Goal: Browse casually

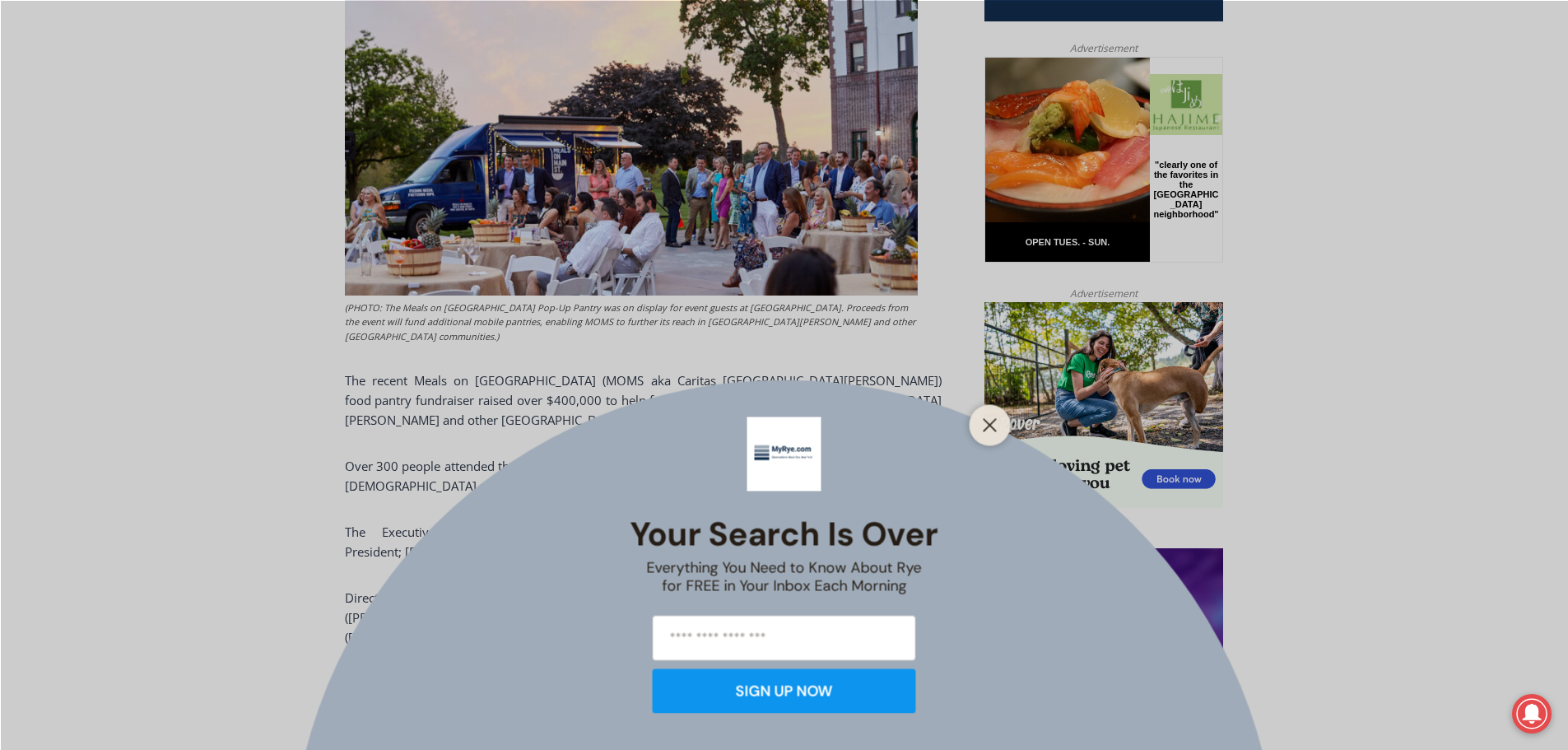
scroll to position [906, 0]
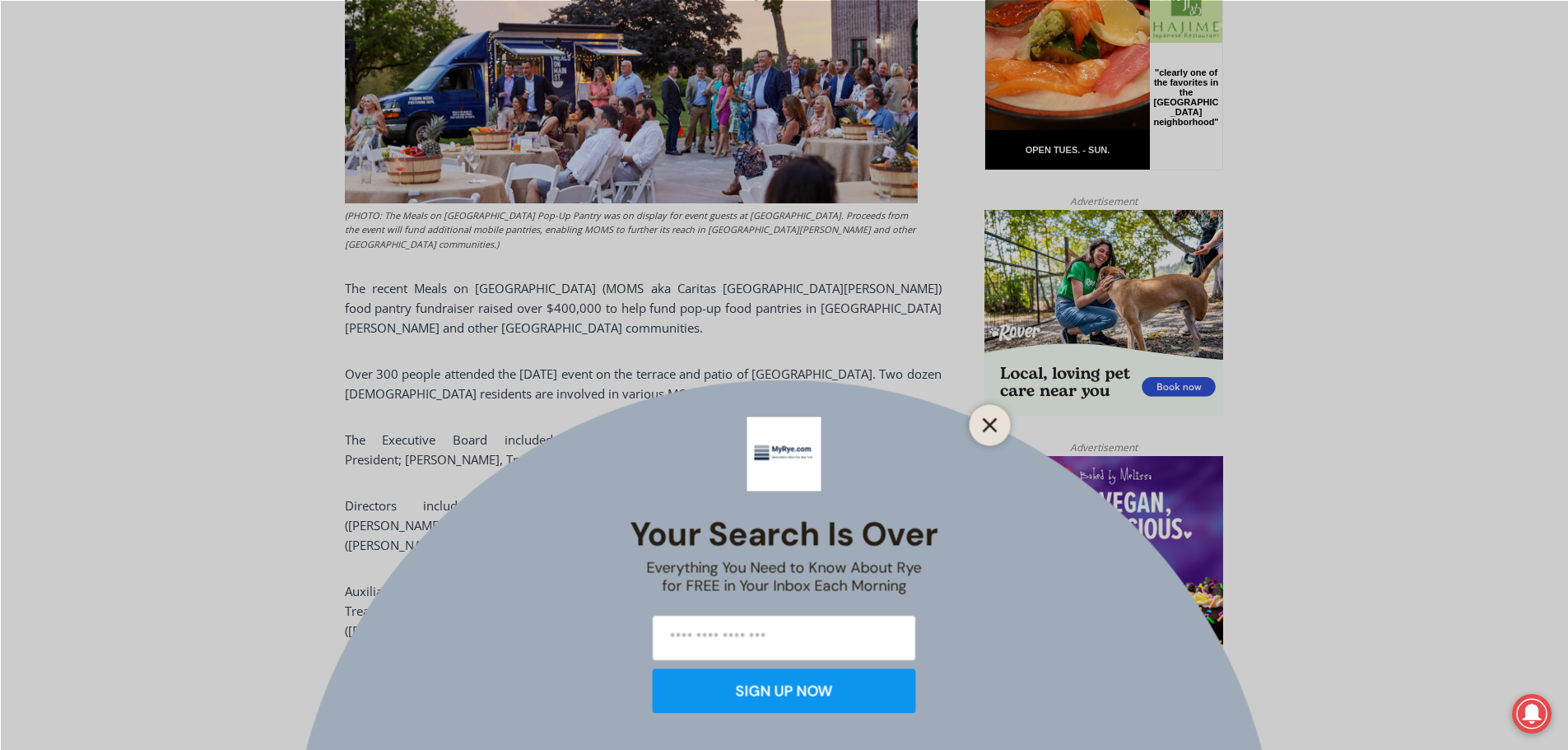
click at [987, 431] on icon "Close" at bounding box center [990, 424] width 15 height 15
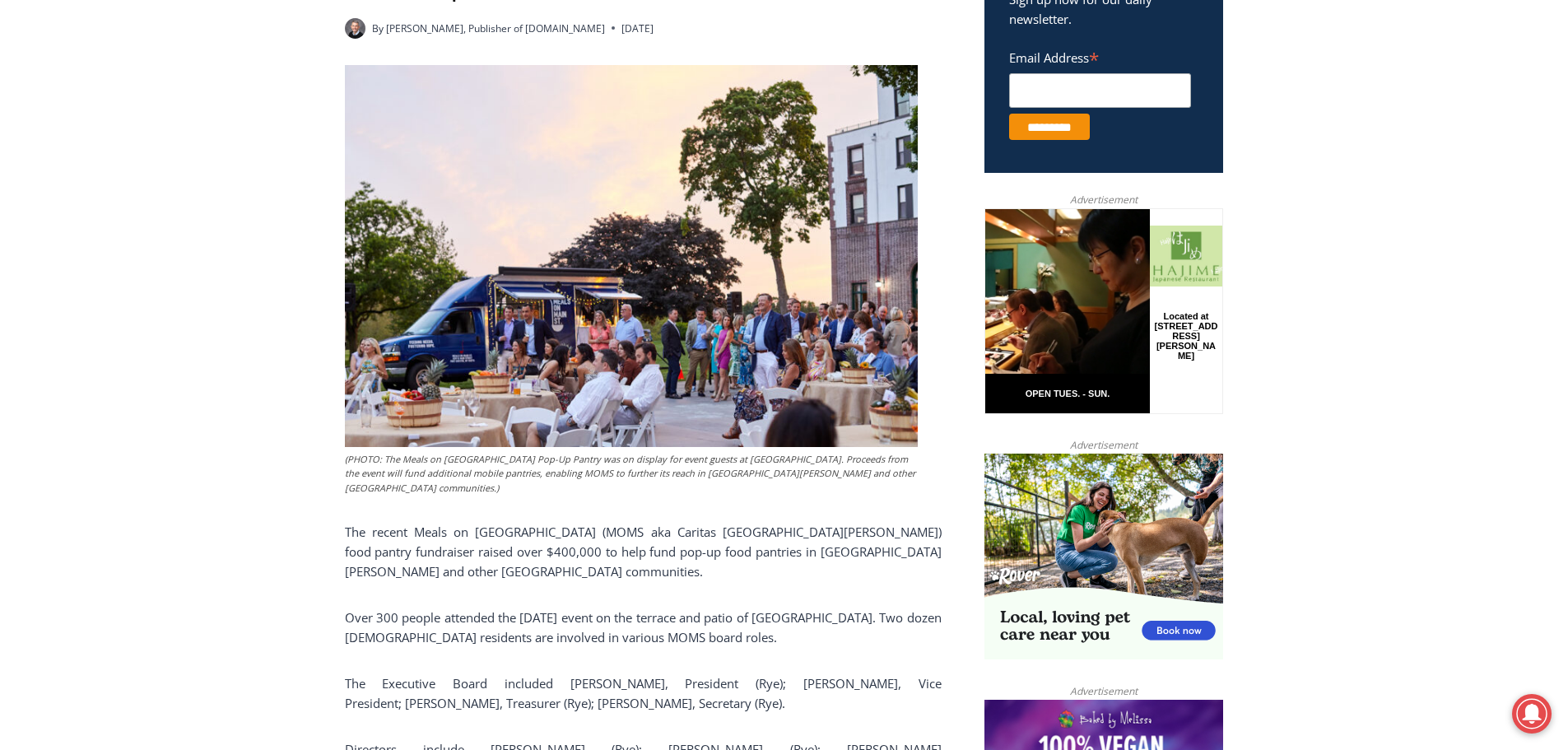
scroll to position [659, 0]
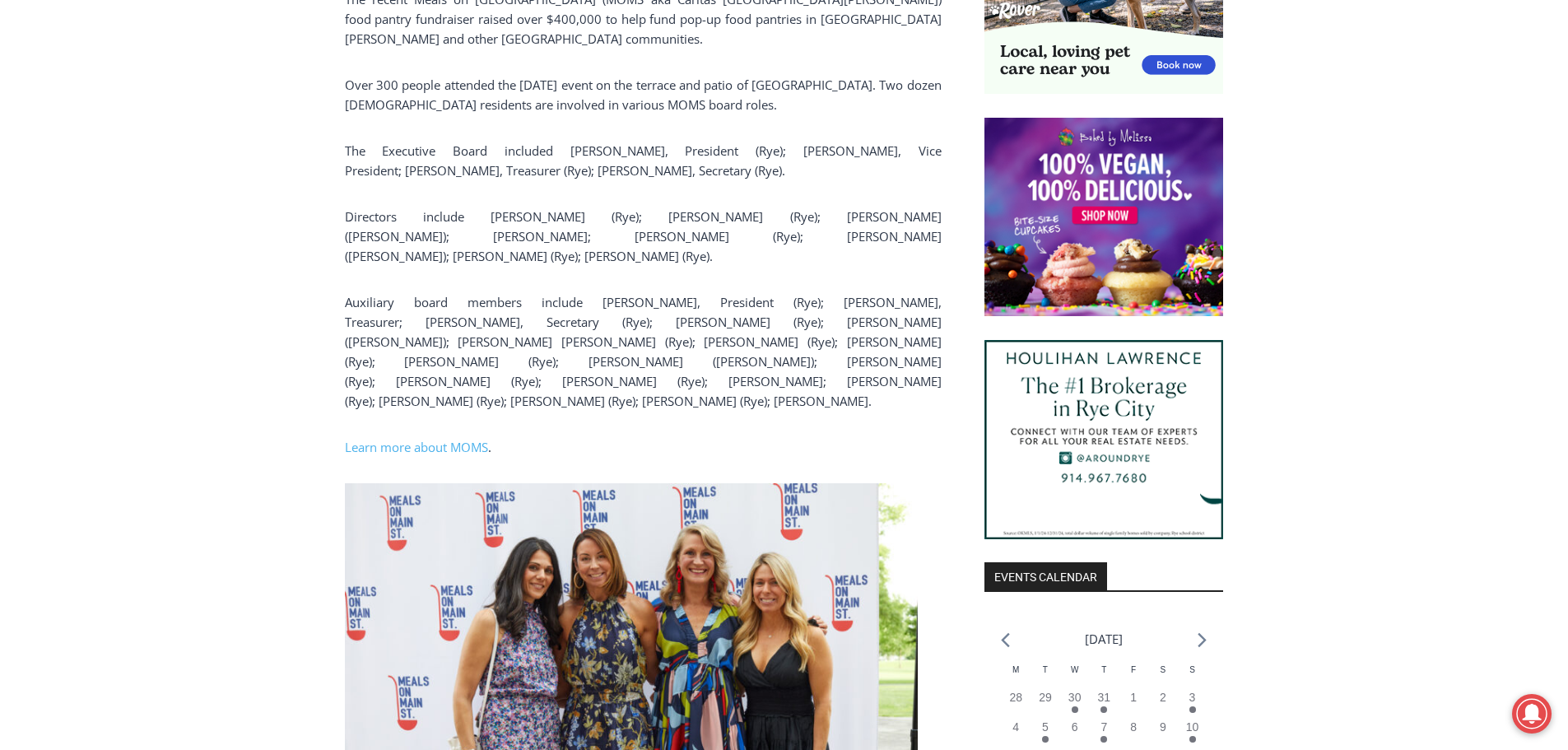
scroll to position [1449, 0]
